Goal: Navigation & Orientation: Find specific page/section

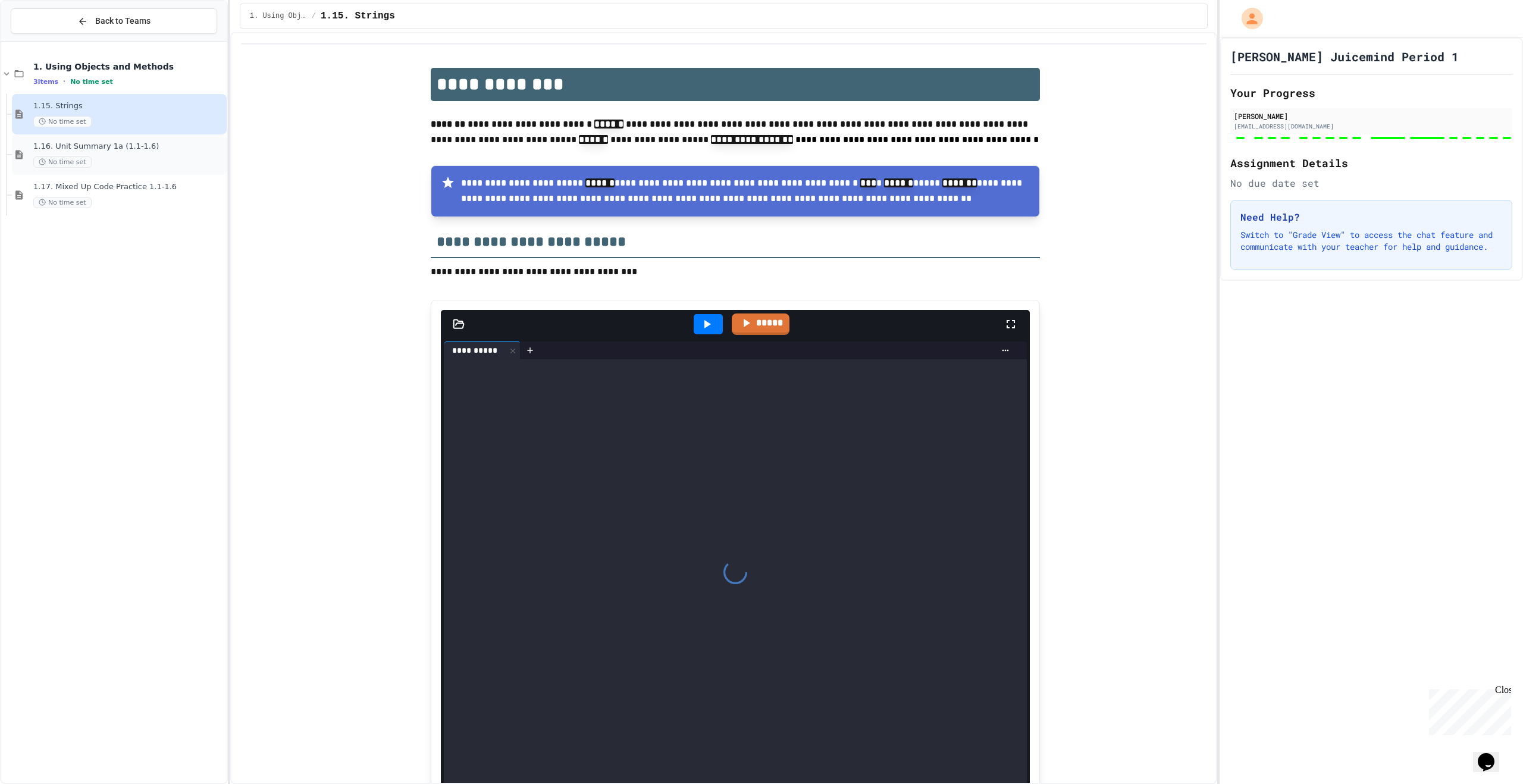
click at [166, 151] on span "1.16. Unit Summary 1a (1.1-1.6)" at bounding box center [128, 146] width 191 height 10
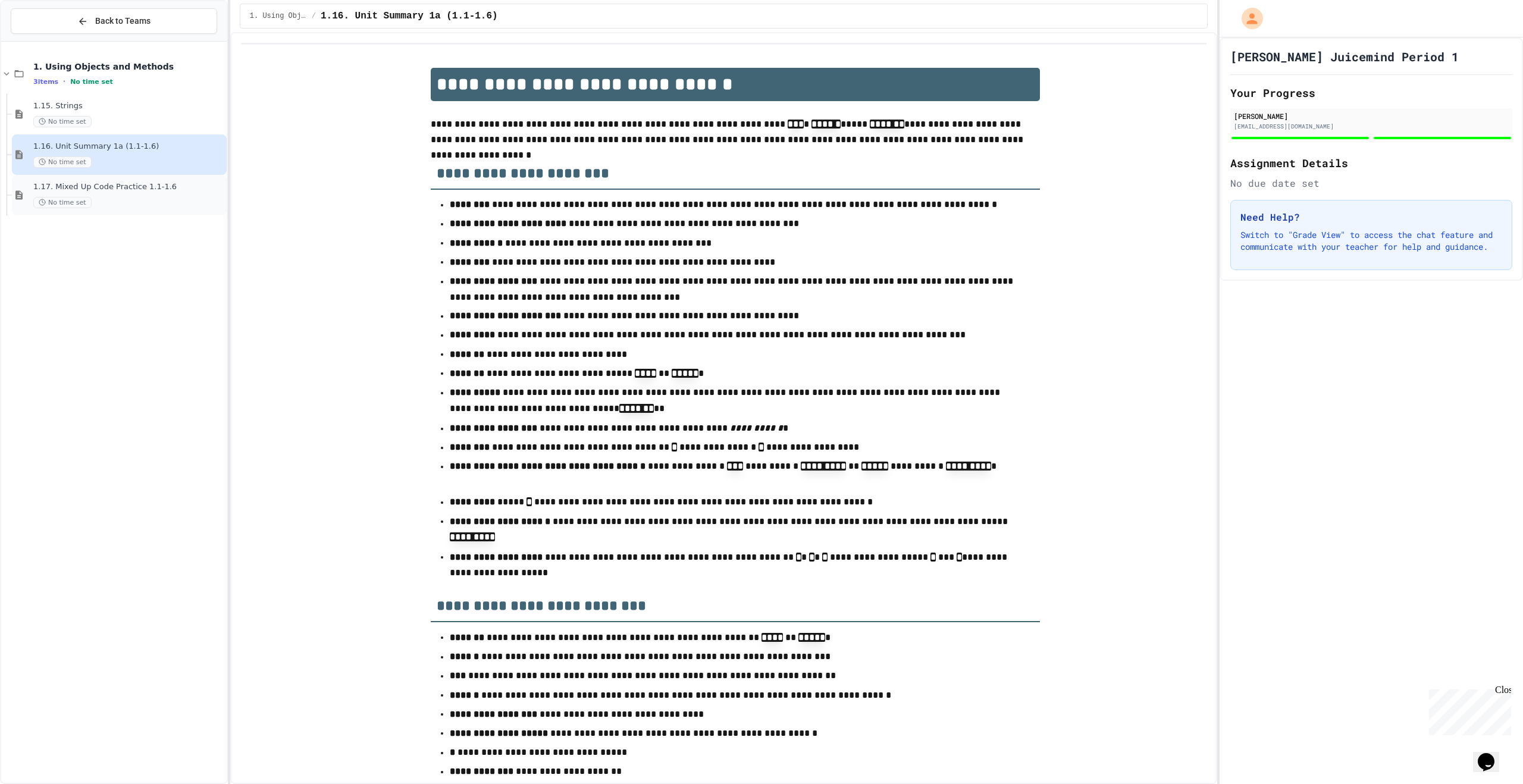
click at [154, 187] on span "1.17. Mixed Up Code Practice 1.1-1.6" at bounding box center [128, 187] width 191 height 10
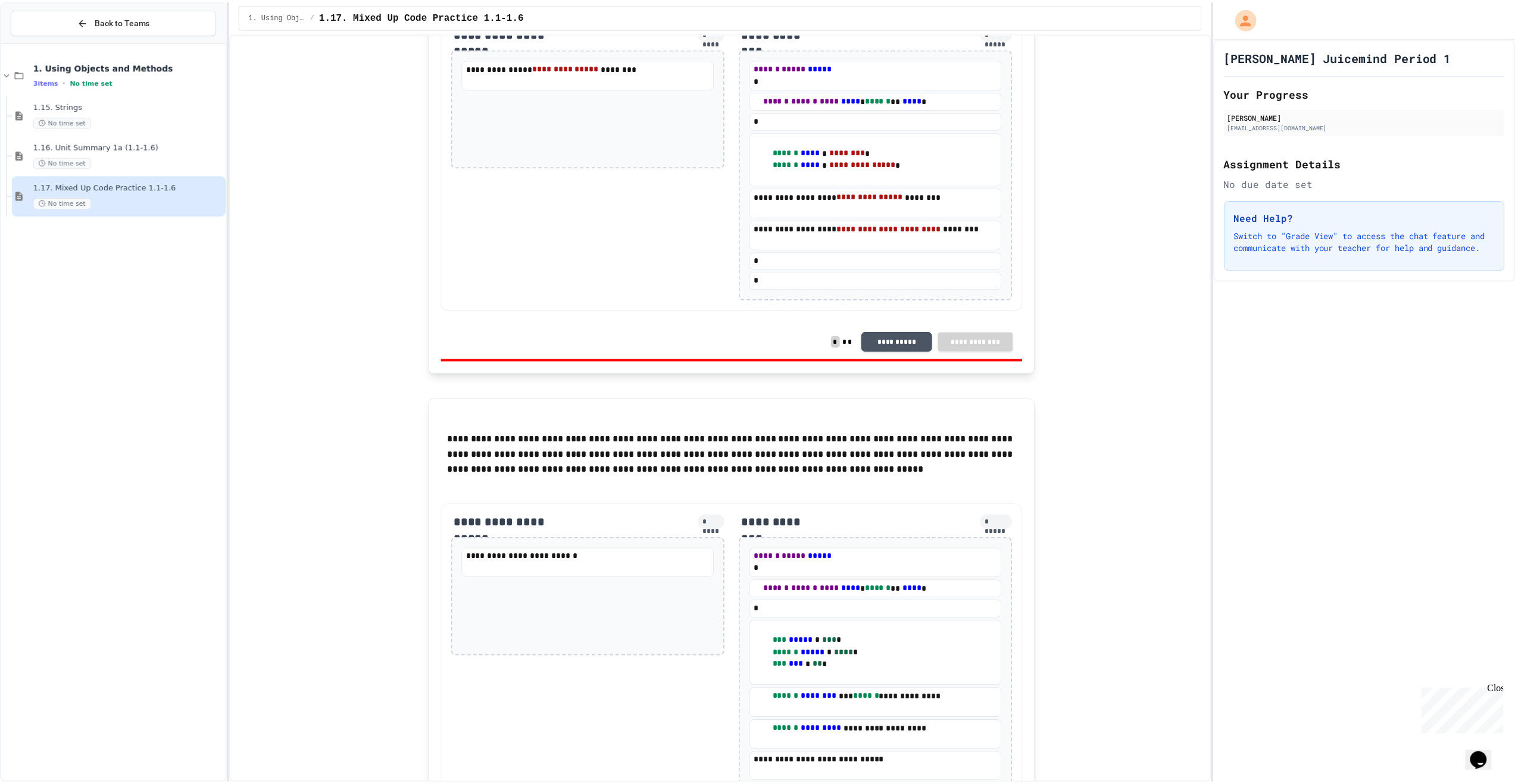
scroll to position [3652, 0]
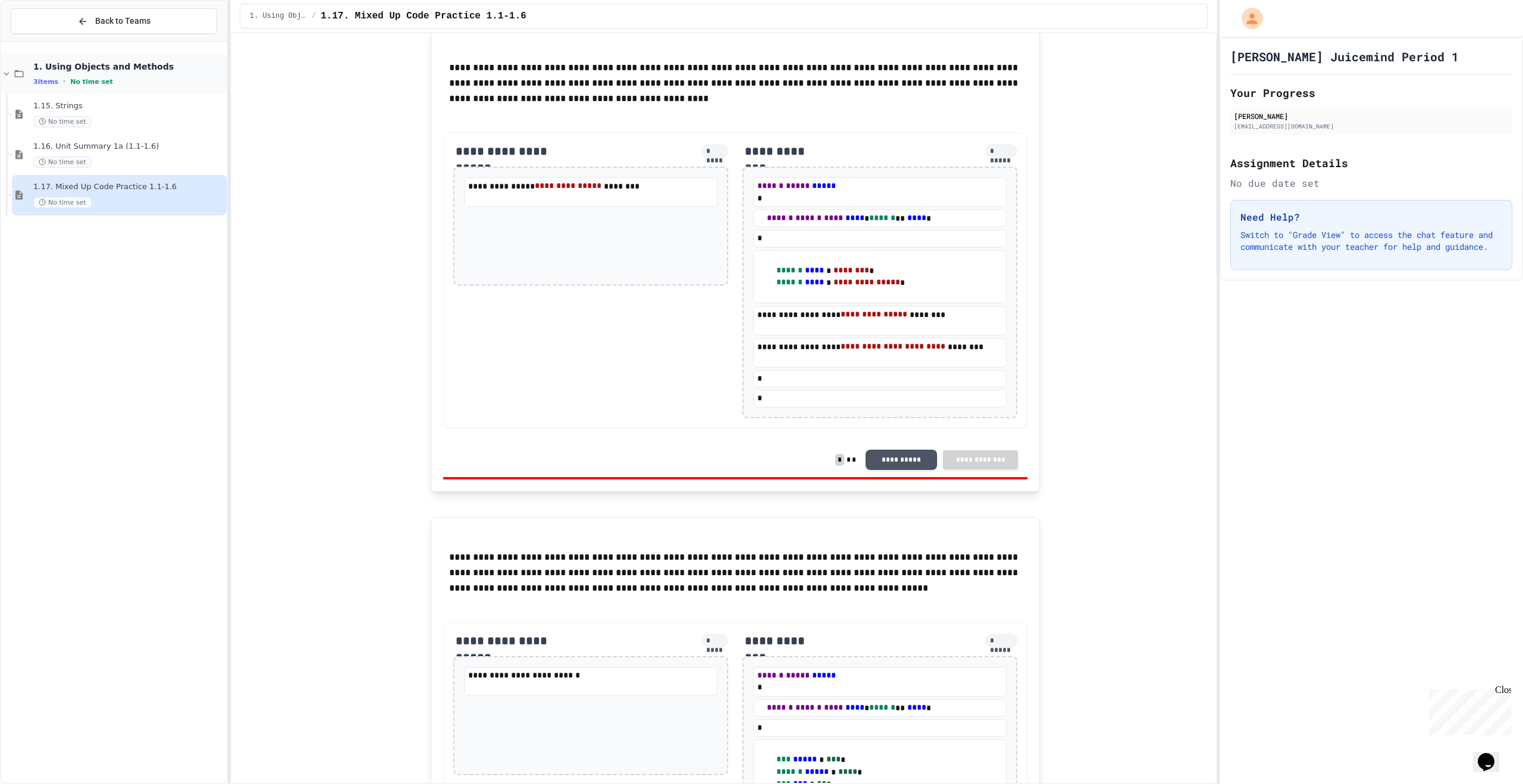
click at [134, 75] on div "1. Using Objects and Methods 3 items • No time set" at bounding box center [128, 74] width 191 height 25
click at [9, 76] on icon at bounding box center [9, 74] width 11 height 11
click at [134, 24] on span "Back to Teams" at bounding box center [123, 21] width 55 height 13
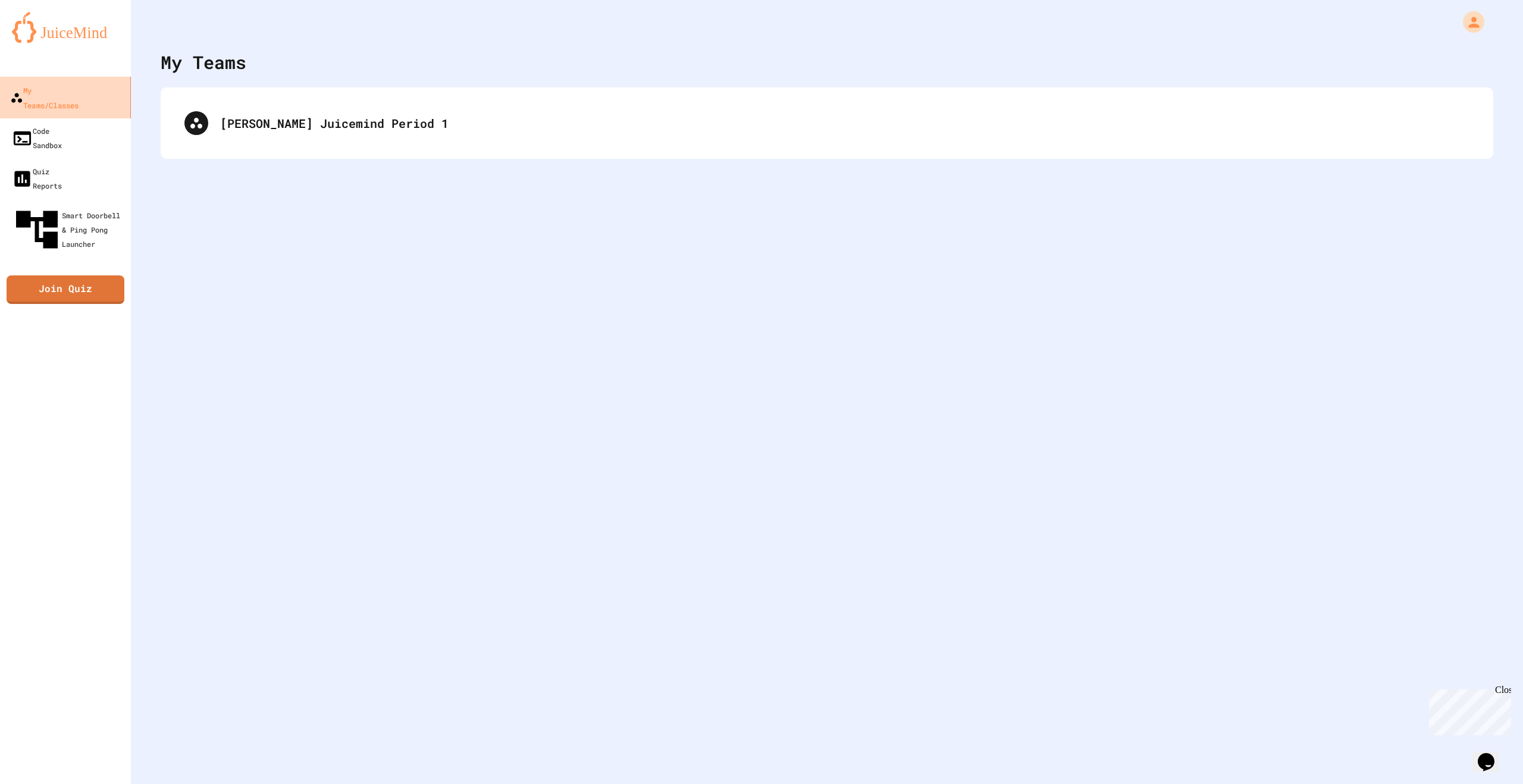
click at [107, 98] on link "My Teams/Classes" at bounding box center [65, 97] width 135 height 41
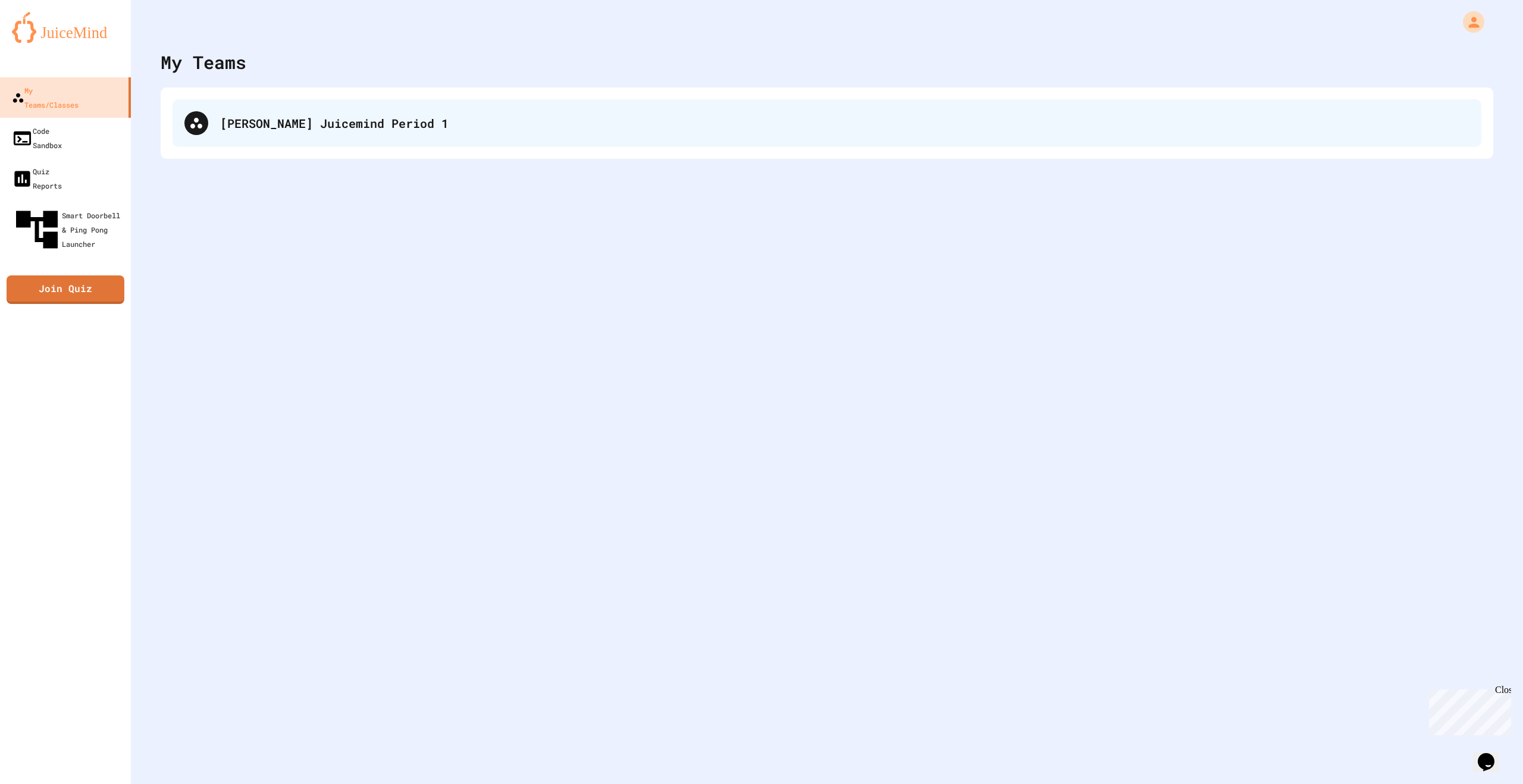
click at [217, 123] on div "[PERSON_NAME] Juicemind Period 1" at bounding box center [826, 123] width 1309 height 48
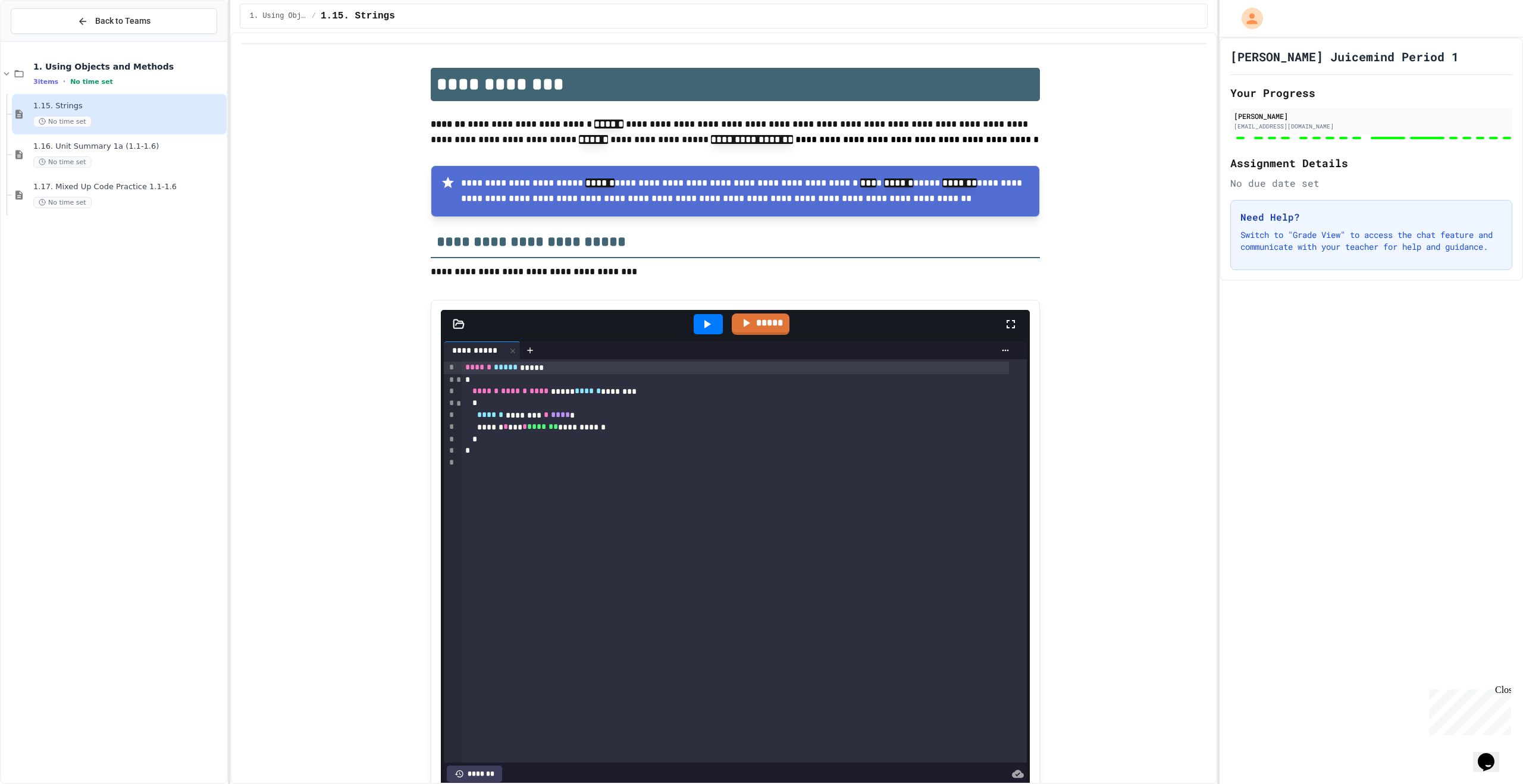
click at [379, 21] on span "1.15. Strings" at bounding box center [357, 16] width 75 height 14
click at [1248, 19] on icon "My Account" at bounding box center [1253, 18] width 19 height 19
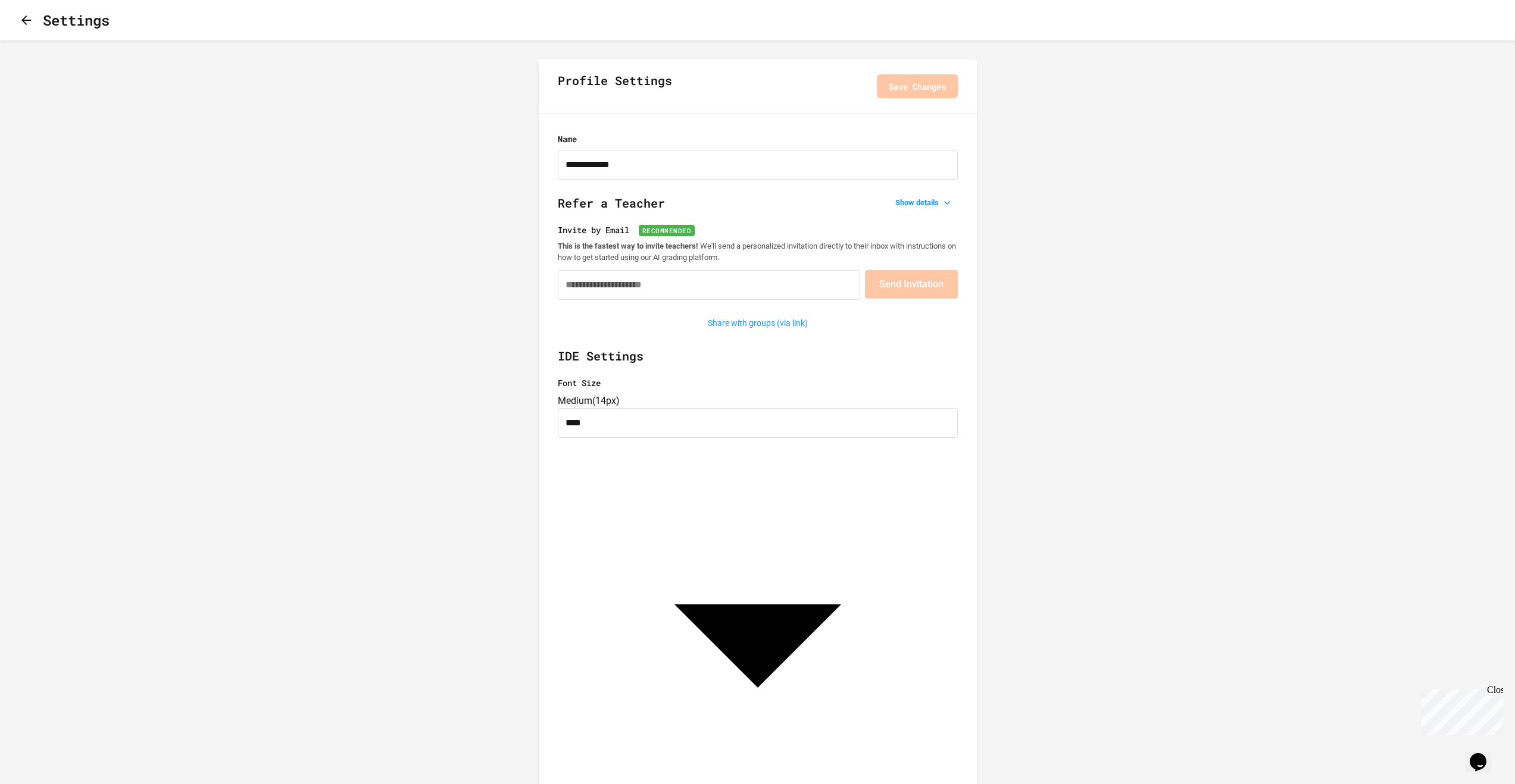
type input "**********"
